Goal: Find specific page/section: Find specific page/section

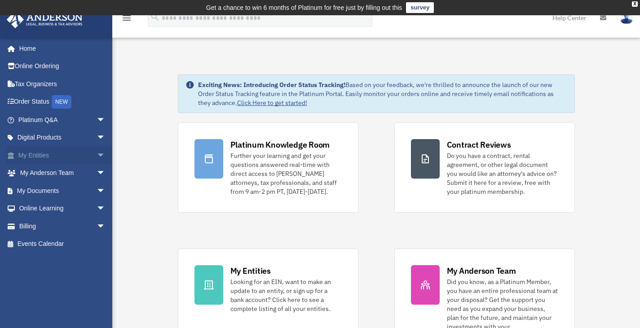
click at [83, 151] on link "My Entities arrow_drop_down" at bounding box center [62, 155] width 113 height 18
click at [97, 190] on span "arrow_drop_down" at bounding box center [106, 191] width 18 height 18
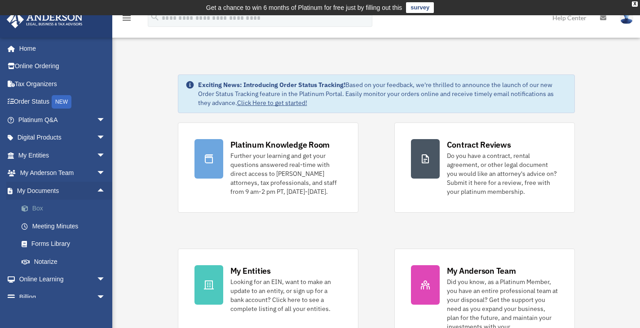
click at [39, 208] on link "Box" at bounding box center [66, 209] width 106 height 18
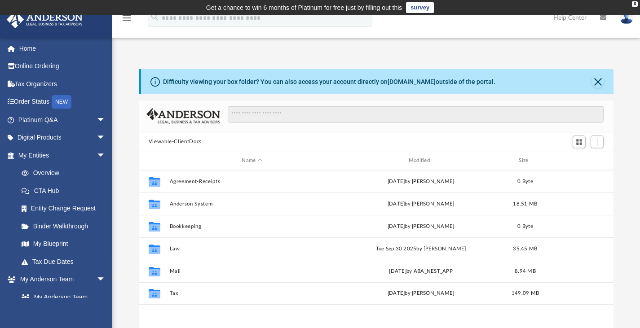
scroll to position [197, 468]
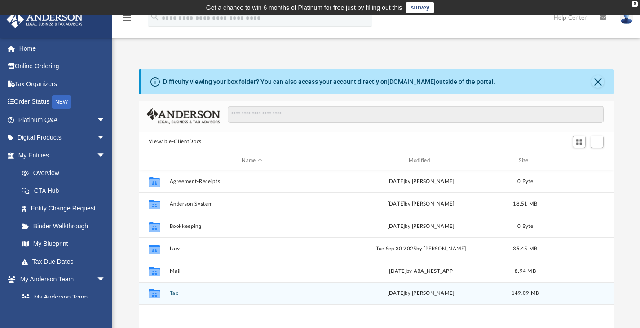
click at [158, 295] on icon "grid" at bounding box center [155, 294] width 12 height 7
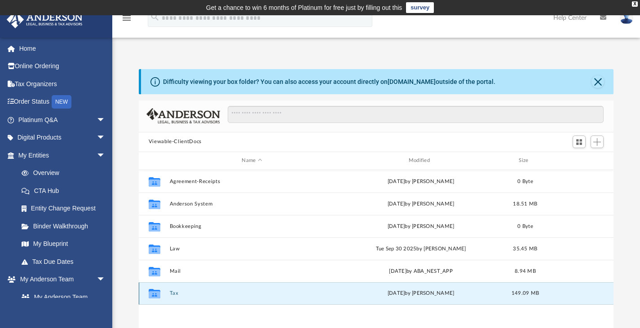
click at [175, 292] on button "Tax" at bounding box center [251, 293] width 165 height 6
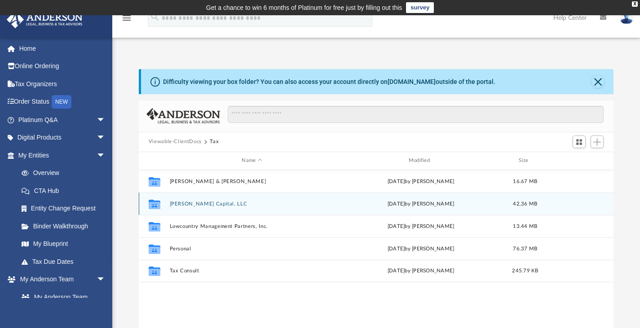
click at [190, 198] on div "Collaborated Folder [PERSON_NAME] Capital, LLC [DATE] by [PERSON_NAME] 42.36 MB" at bounding box center [376, 204] width 475 height 22
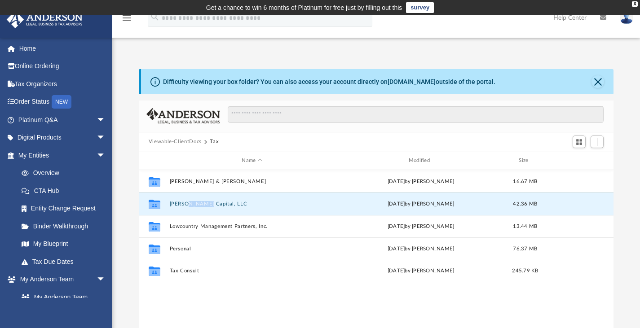
click at [190, 198] on div "Collaborated Folder [PERSON_NAME] Capital, LLC [DATE] by [PERSON_NAME] 42.36 MB" at bounding box center [376, 204] width 475 height 22
drag, startPoint x: 183, startPoint y: 289, endPoint x: 160, endPoint y: 203, distance: 88.9
click at [160, 203] on div "Collaborated Folder [PERSON_NAME] & [PERSON_NAME] [DATE] by [PERSON_NAME] 16.67…" at bounding box center [376, 263] width 475 height 186
click at [160, 203] on icon "grid" at bounding box center [155, 205] width 12 height 7
click at [174, 300] on div "Collaborated Folder [PERSON_NAME] & [PERSON_NAME] [DATE] by [PERSON_NAME] 16.67…" at bounding box center [376, 263] width 475 height 186
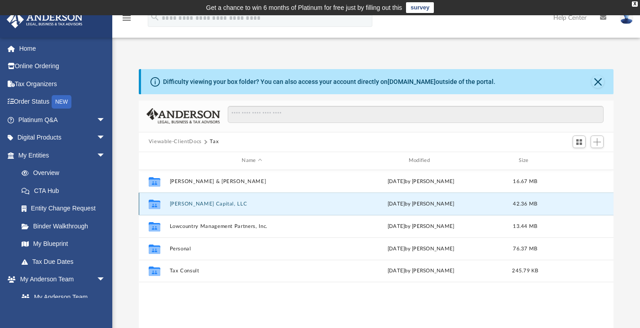
click at [177, 201] on button "[PERSON_NAME] Capital, LLC" at bounding box center [251, 204] width 165 height 6
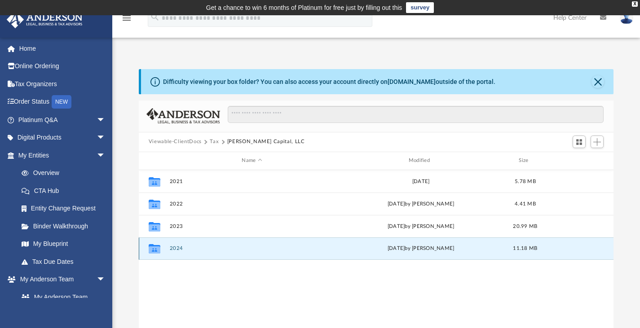
click at [176, 249] on button "2024" at bounding box center [251, 249] width 165 height 6
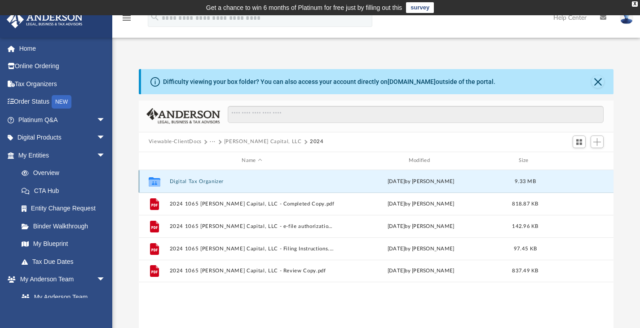
click at [201, 179] on button "Digital Tax Organizer" at bounding box center [251, 181] width 165 height 6
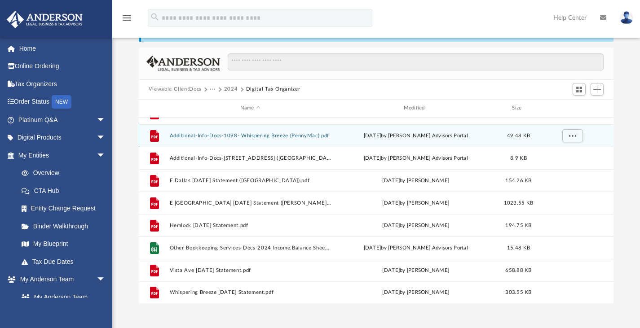
scroll to position [61, 0]
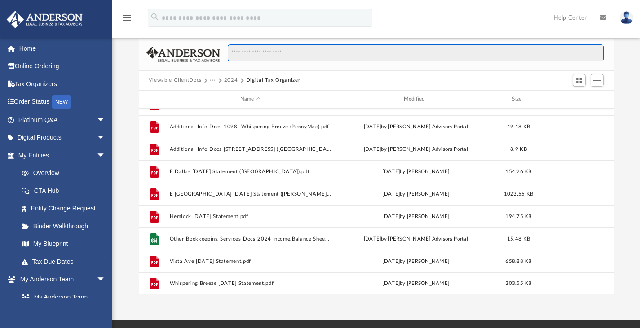
click at [259, 51] on input "Search files and folders" at bounding box center [416, 52] width 376 height 17
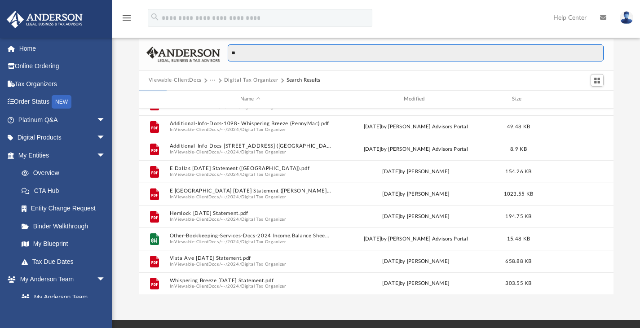
type input "**"
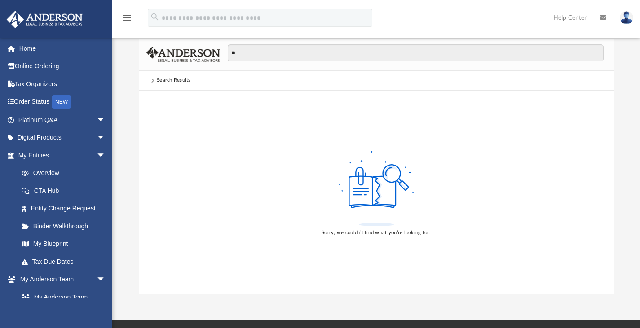
click at [167, 78] on div "Search Results" at bounding box center [174, 80] width 34 height 8
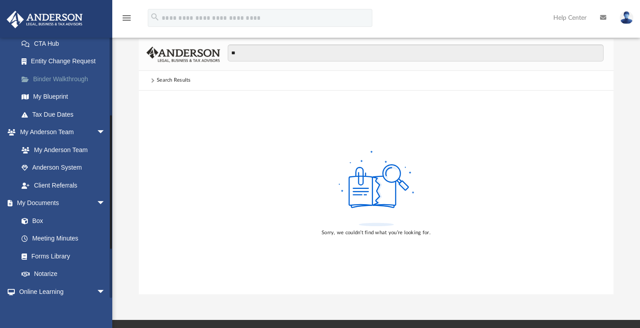
scroll to position [148, 0]
click at [32, 220] on link "Box" at bounding box center [66, 220] width 106 height 18
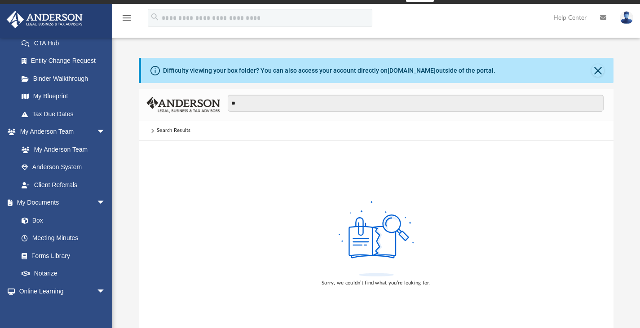
scroll to position [0, 0]
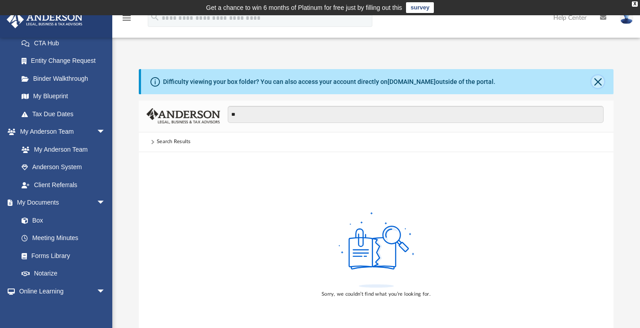
click at [601, 78] on button "Close" at bounding box center [597, 81] width 13 height 13
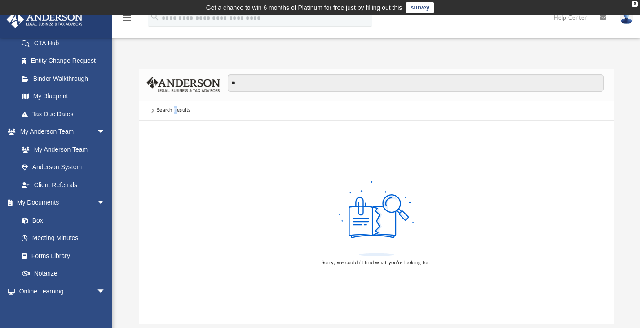
drag, startPoint x: 173, startPoint y: 114, endPoint x: 182, endPoint y: 112, distance: 8.6
click at [182, 112] on div "Search Results" at bounding box center [174, 110] width 34 height 8
drag, startPoint x: 206, startPoint y: 106, endPoint x: 230, endPoint y: 88, distance: 31.1
click at [230, 88] on div "** Search Results Sorry, we couldn’t find what you’re looking for." at bounding box center [376, 196] width 475 height 255
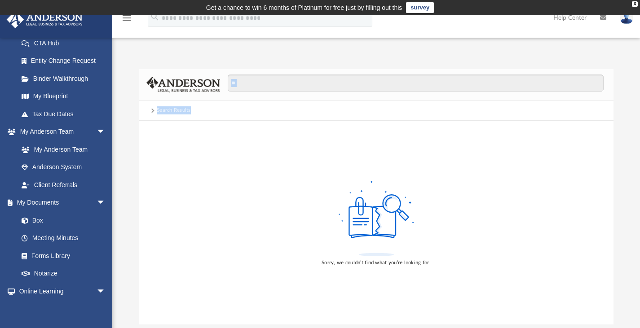
click at [230, 88] on input "**" at bounding box center [416, 83] width 376 height 17
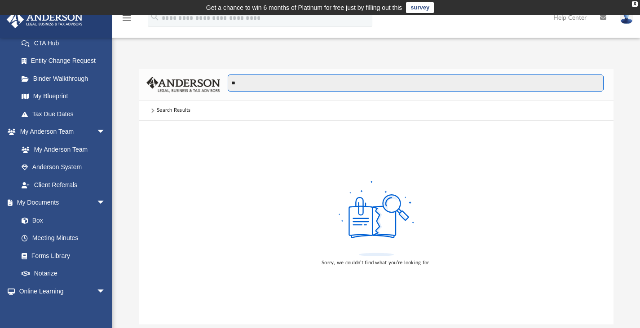
click at [230, 88] on input "**" at bounding box center [416, 83] width 376 height 17
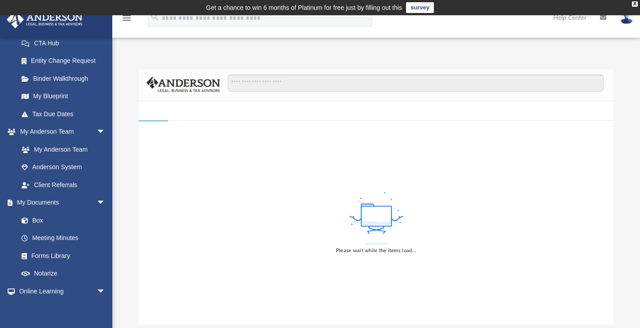
click at [132, 93] on div "Difficulty viewing your box folder? You can also access your account directly o…" at bounding box center [375, 196] width 527 height 255
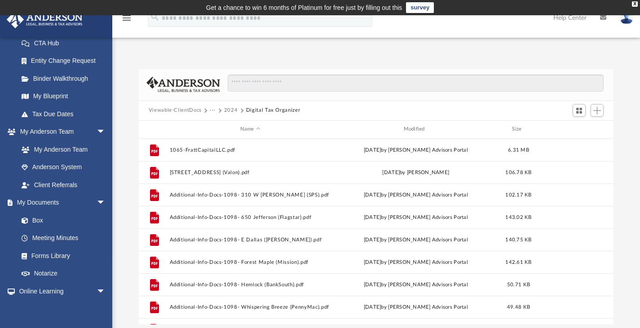
scroll to position [197, 468]
click at [166, 105] on div "Viewable-ClientDocs ··· 2024 Digital Tax Organizer" at bounding box center [376, 111] width 475 height 20
click at [186, 110] on button "Viewable-ClientDocs" at bounding box center [175, 110] width 53 height 8
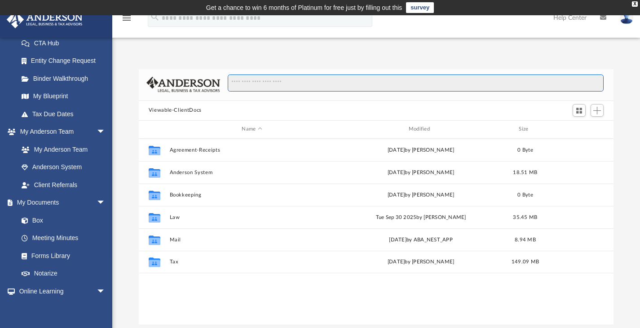
click at [250, 86] on input "Search files and folders" at bounding box center [416, 83] width 376 height 17
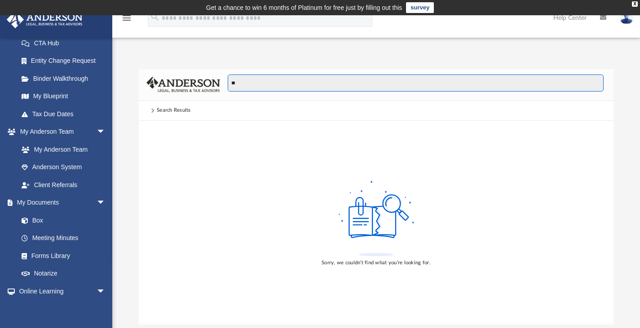
type input "**"
click at [131, 138] on div "Difficulty viewing your box folder? You can also access your account directly o…" at bounding box center [375, 196] width 527 height 255
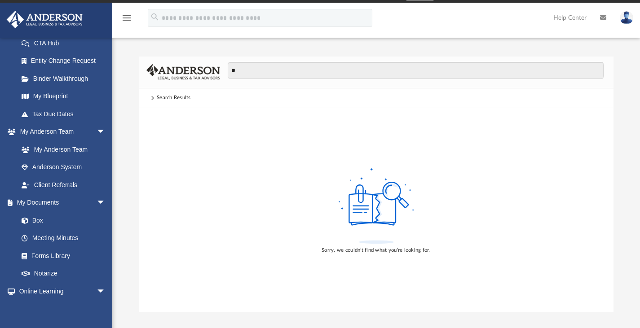
scroll to position [0, 0]
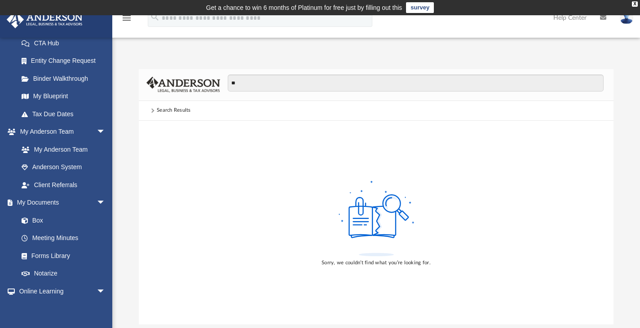
click at [155, 110] on span at bounding box center [153, 111] width 8 height 4
click at [63, 222] on link "Box" at bounding box center [66, 220] width 106 height 18
click at [27, 222] on span at bounding box center [29, 221] width 6 height 6
click at [176, 111] on div "Search Results" at bounding box center [174, 110] width 34 height 8
click at [632, 2] on div "X" at bounding box center [635, 3] width 6 height 5
